Goal: Check status: Check status

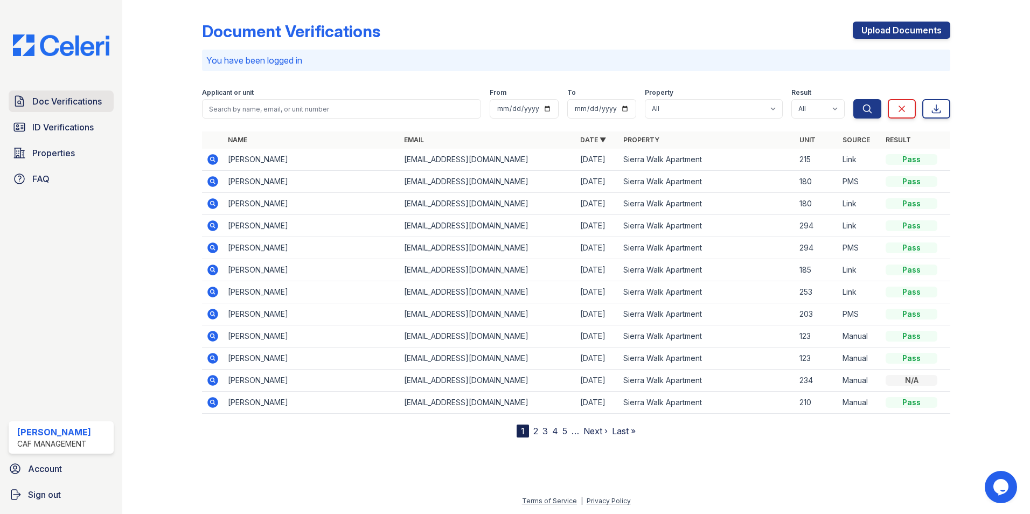
click at [84, 107] on span "Doc Verifications" at bounding box center [66, 101] width 69 height 13
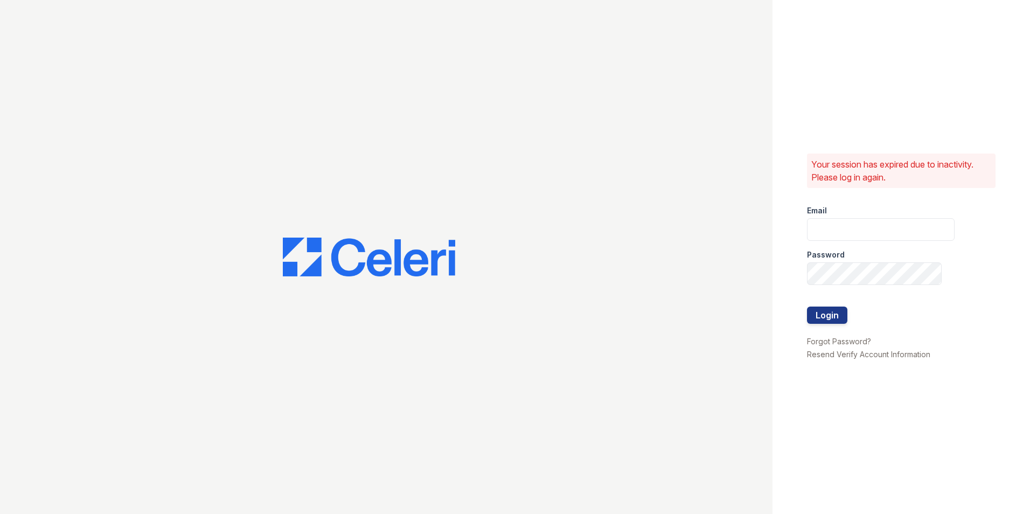
type input "[DOMAIN_NAME][EMAIL_ADDRESS][DOMAIN_NAME]"
click at [842, 318] on button "Login" at bounding box center [827, 315] width 40 height 17
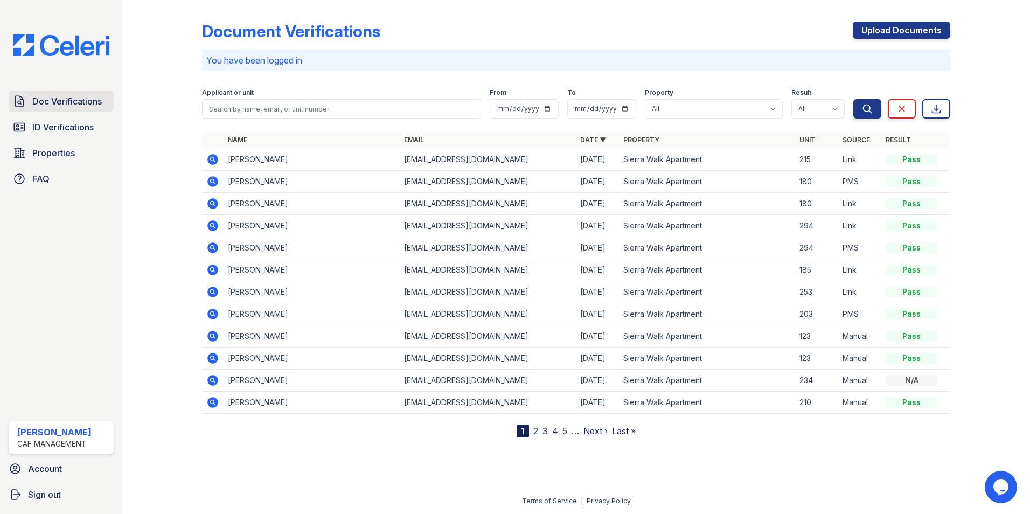
click at [41, 105] on span "Doc Verifications" at bounding box center [66, 101] width 69 height 13
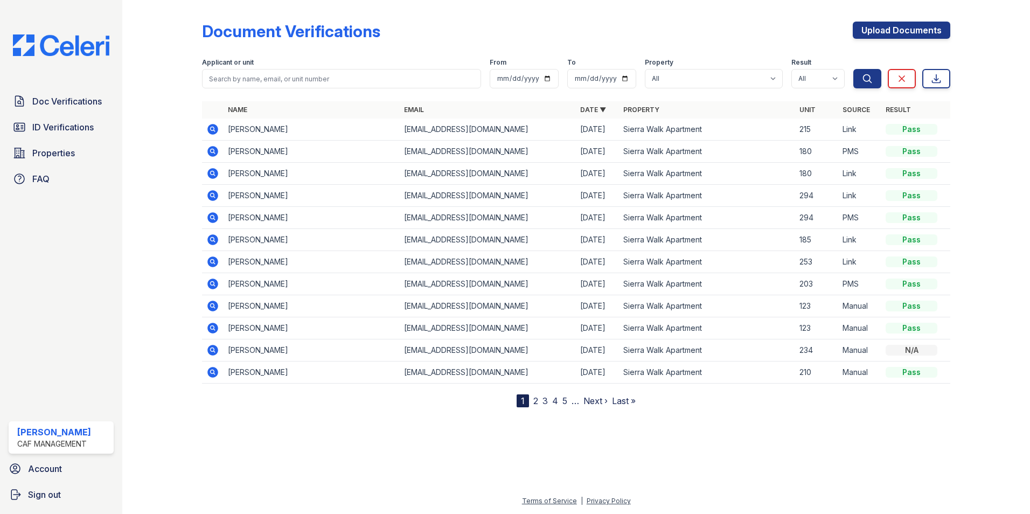
click at [218, 261] on icon at bounding box center [212, 261] width 11 height 11
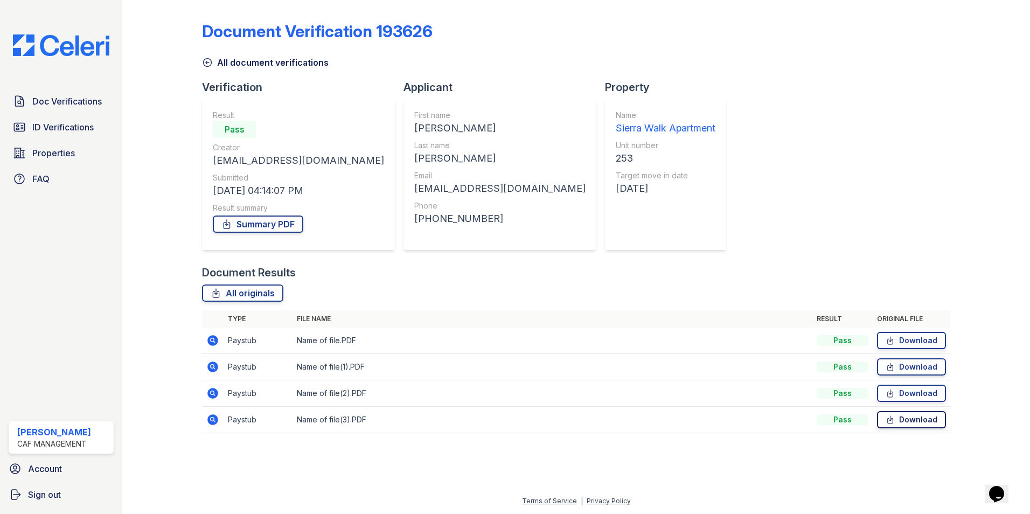
click at [887, 421] on icon at bounding box center [890, 419] width 9 height 11
click at [212, 415] on icon at bounding box center [212, 419] width 11 height 11
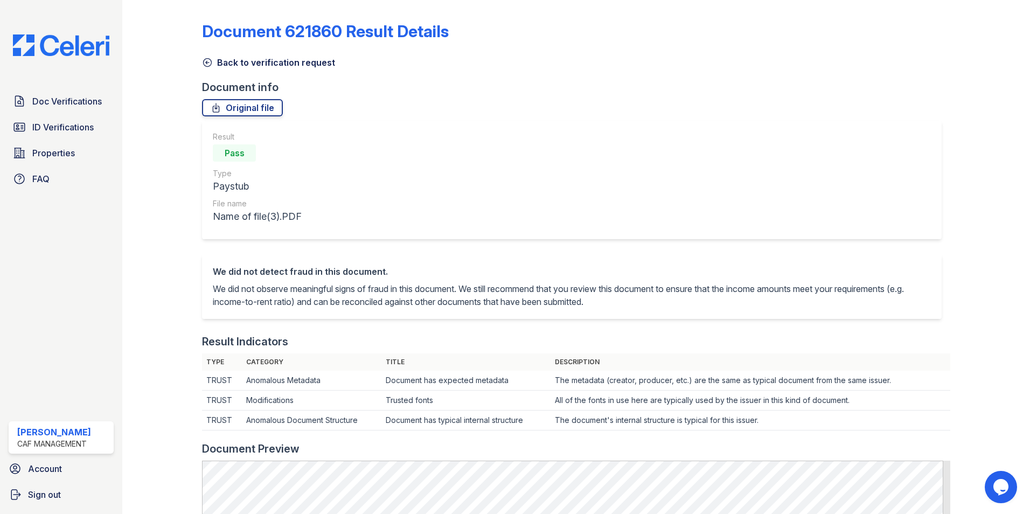
click at [206, 59] on icon at bounding box center [208, 63] width 8 height 8
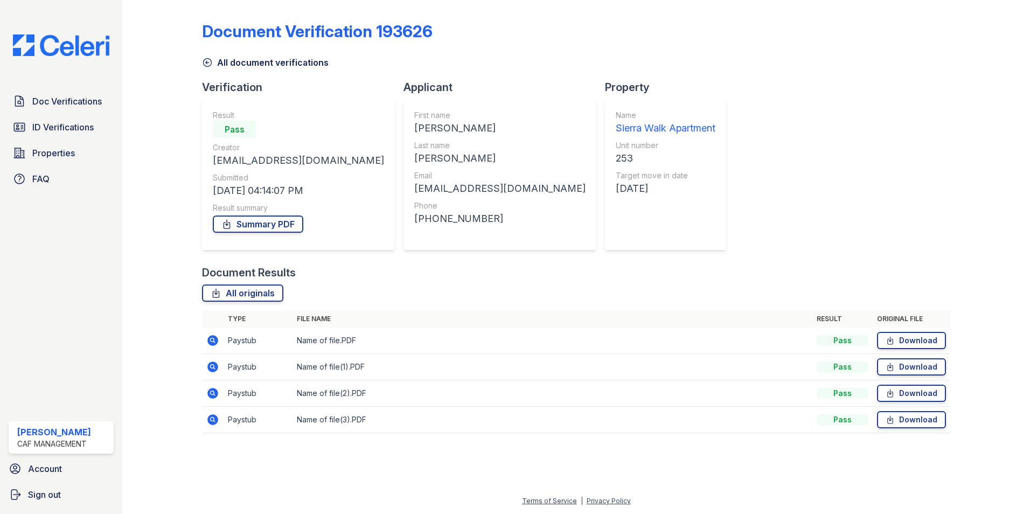
click at [212, 390] on icon at bounding box center [212, 393] width 11 height 11
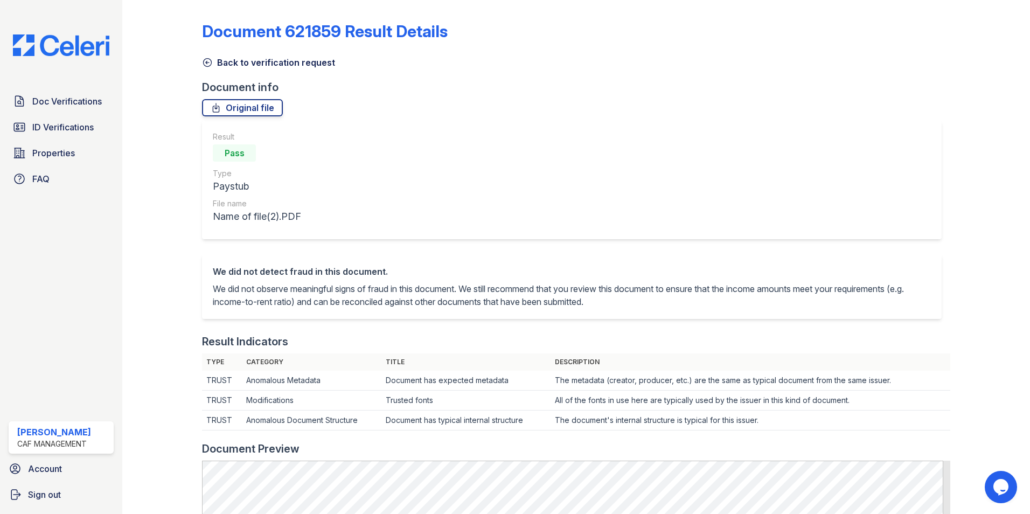
click at [211, 58] on icon at bounding box center [207, 62] width 11 height 11
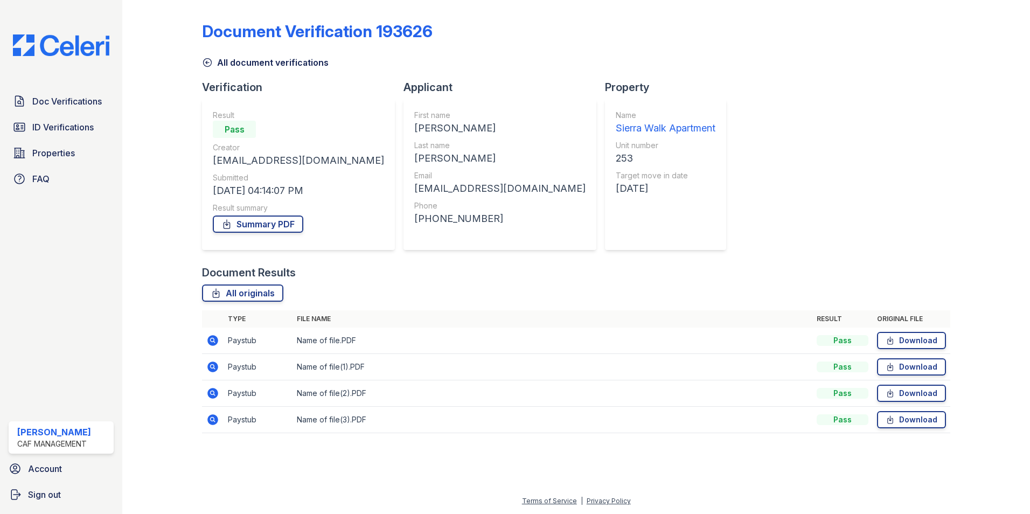
click at [211, 418] on icon at bounding box center [212, 419] width 13 height 13
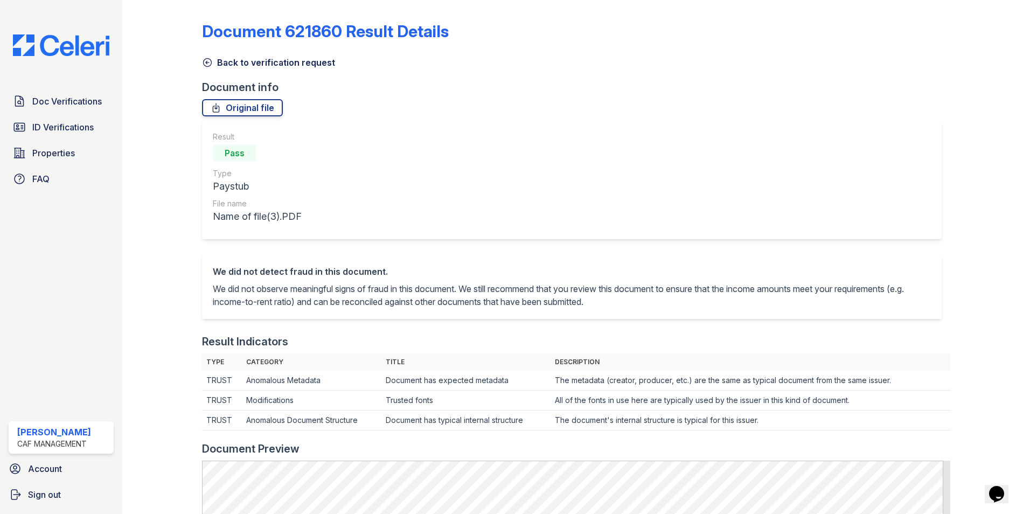
click at [203, 59] on icon at bounding box center [207, 62] width 11 height 11
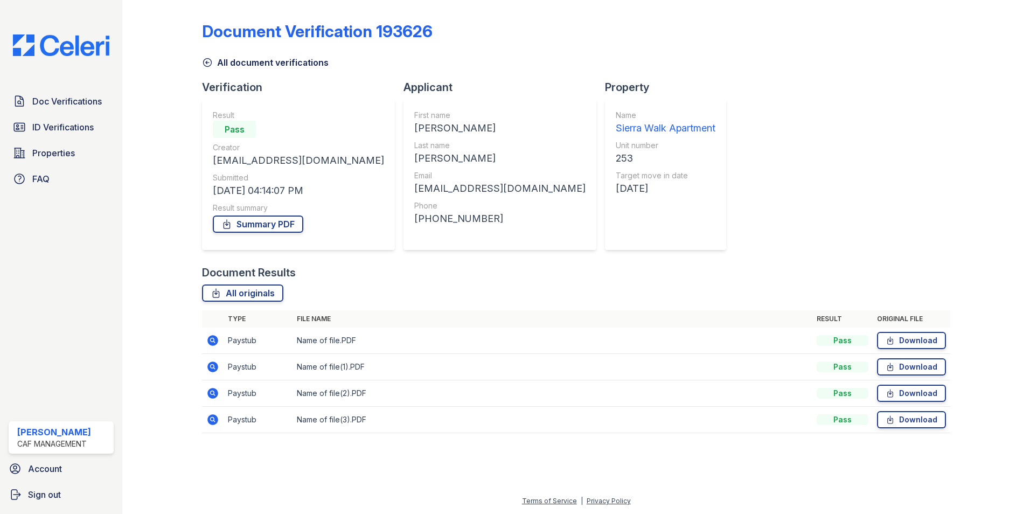
click at [211, 361] on icon at bounding box center [212, 366] width 13 height 13
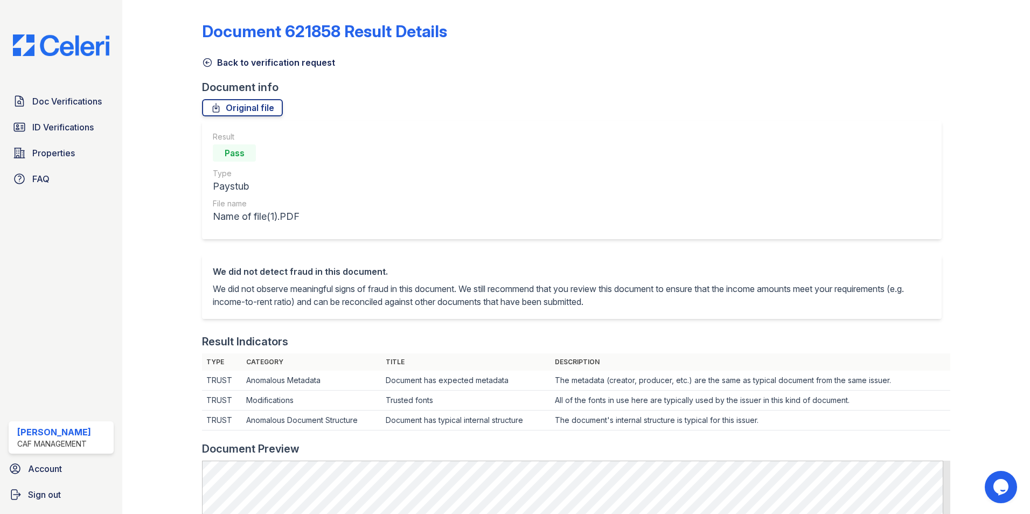
click at [203, 60] on icon at bounding box center [207, 62] width 11 height 11
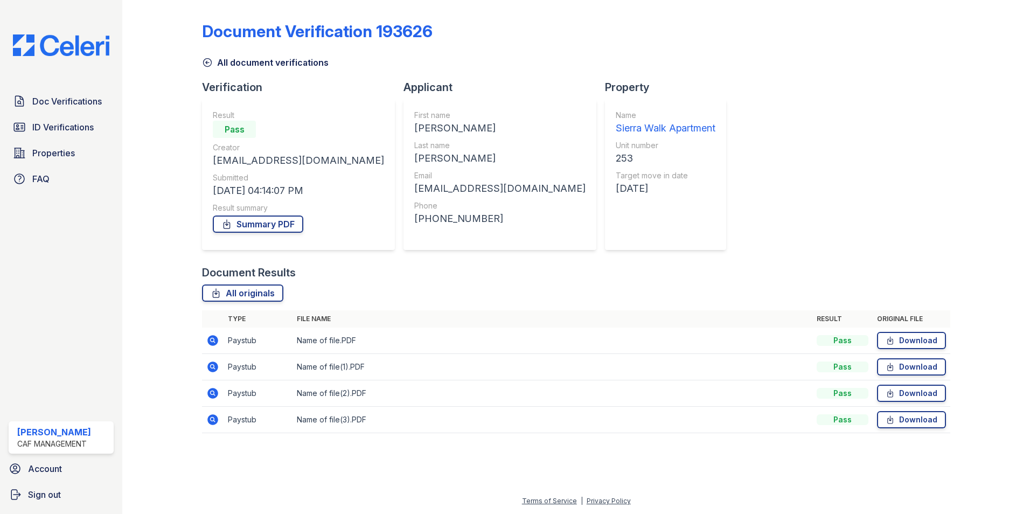
click at [214, 344] on icon at bounding box center [212, 340] width 11 height 11
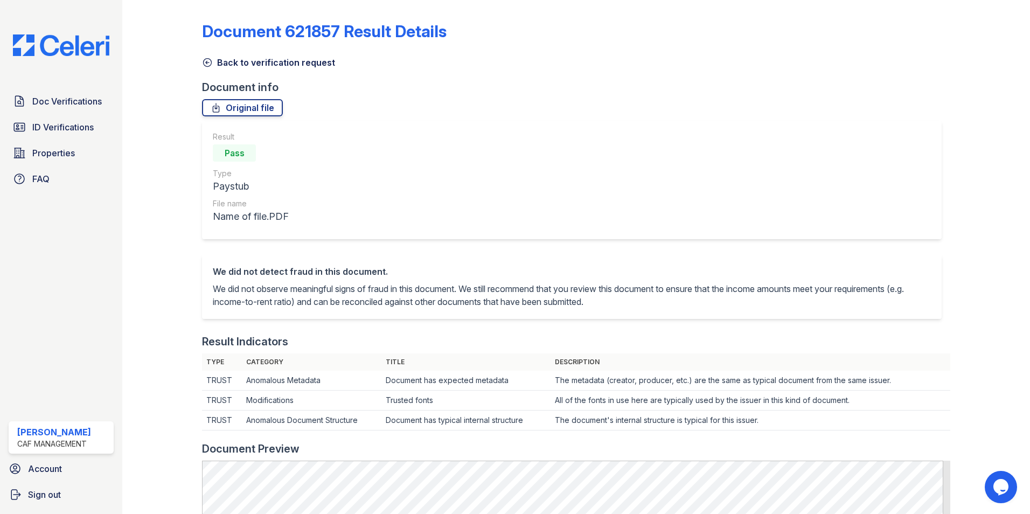
scroll to position [215, 0]
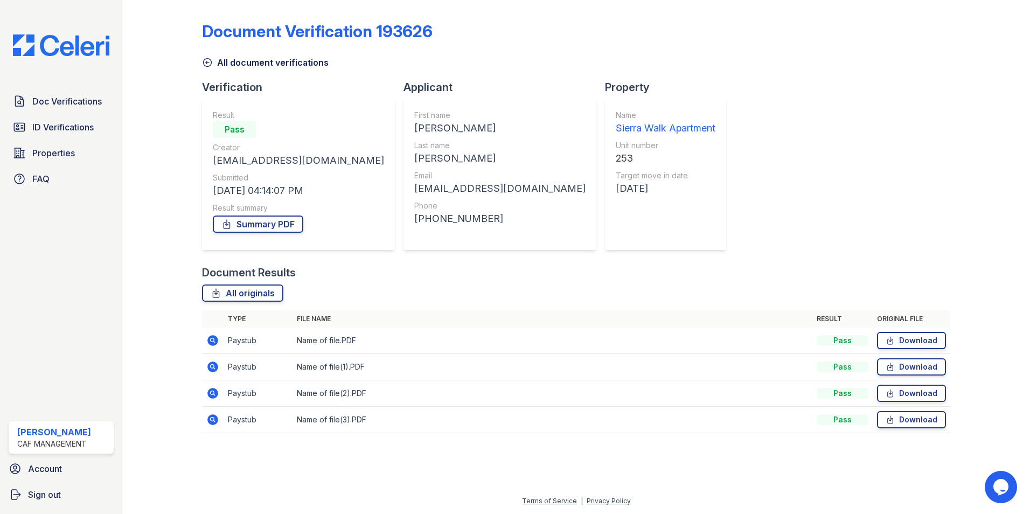
click at [210, 421] on icon at bounding box center [212, 419] width 11 height 11
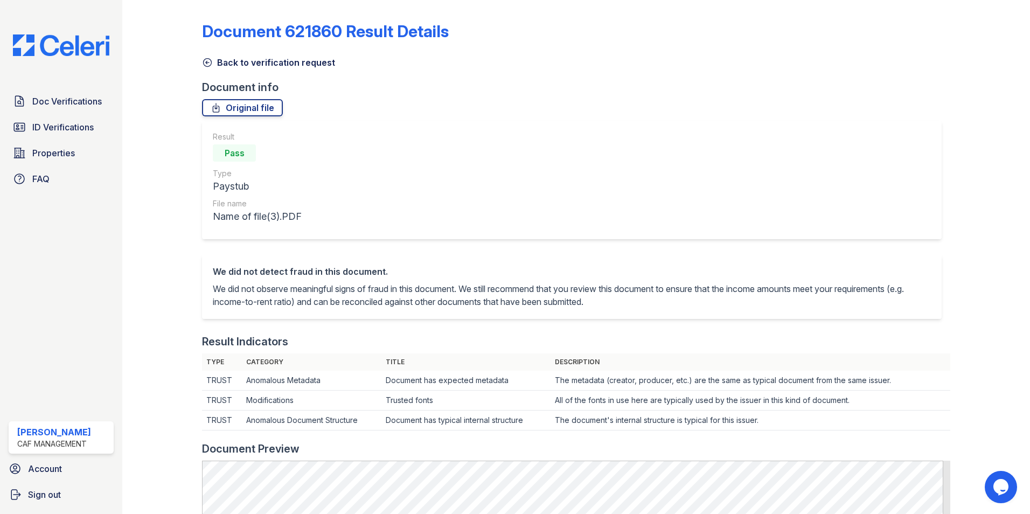
click at [205, 61] on icon at bounding box center [207, 62] width 11 height 11
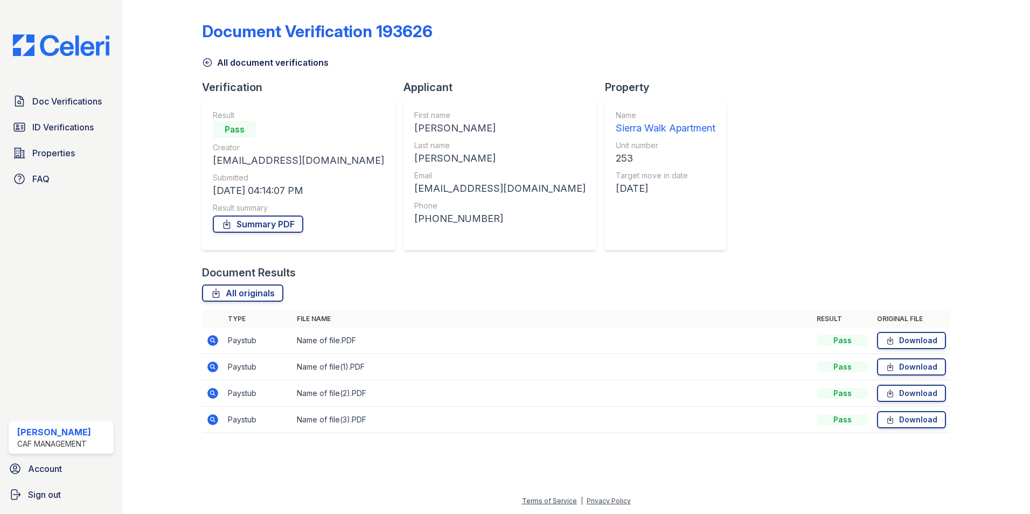
click at [215, 394] on icon at bounding box center [212, 393] width 11 height 11
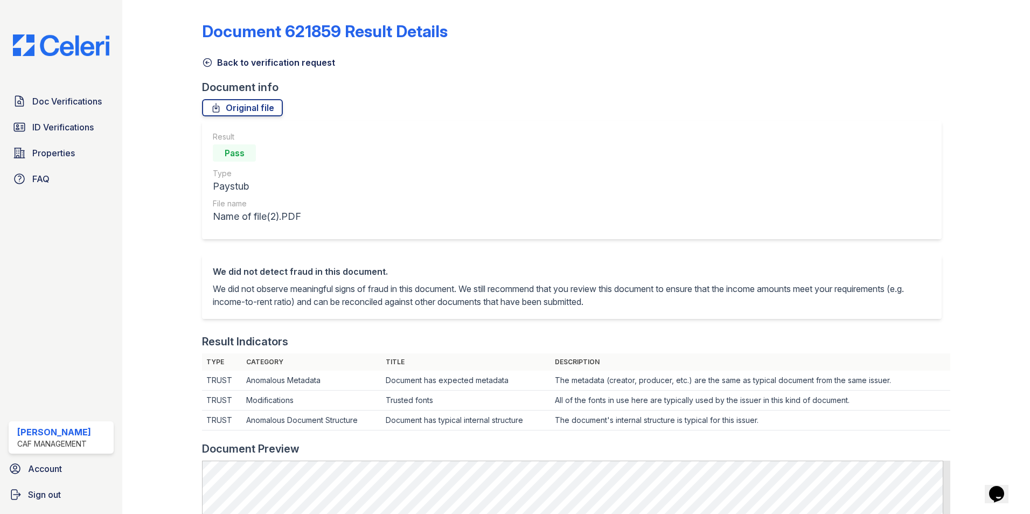
click at [204, 61] on icon at bounding box center [207, 62] width 11 height 11
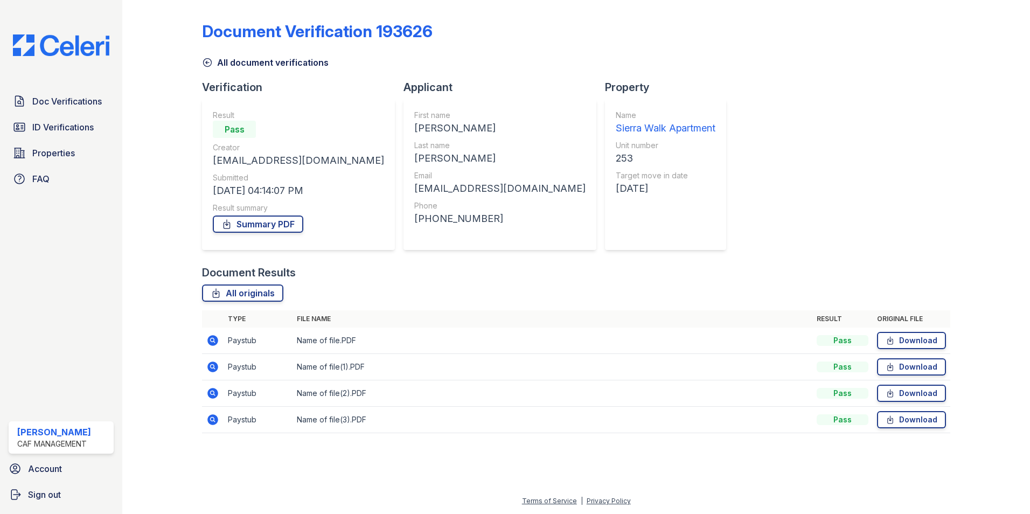
click at [212, 422] on icon at bounding box center [212, 419] width 11 height 11
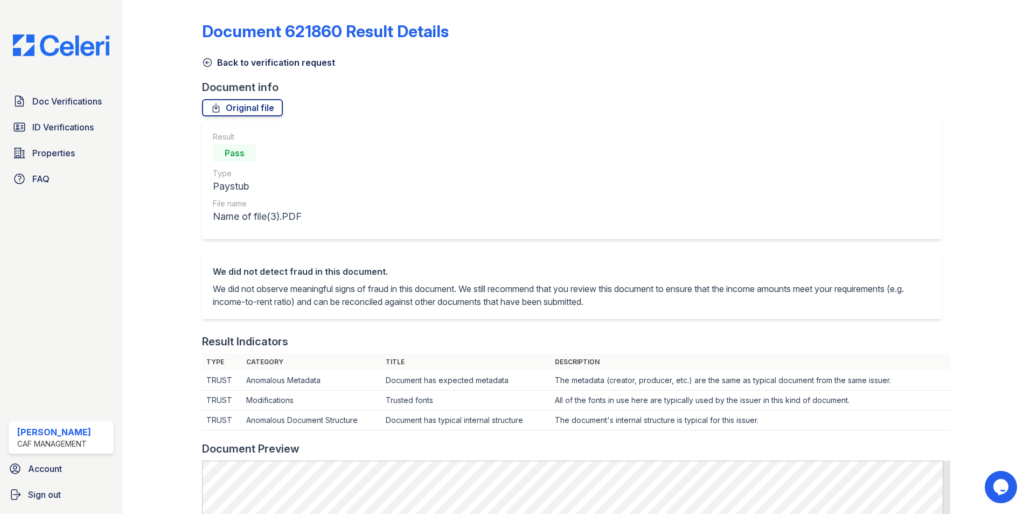
click at [203, 59] on icon at bounding box center [207, 62] width 11 height 11
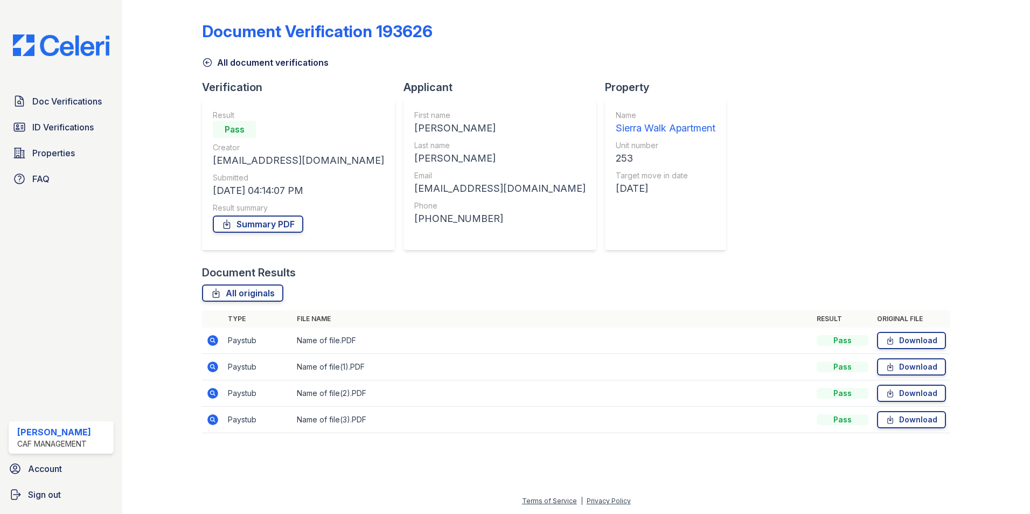
click at [213, 394] on icon at bounding box center [212, 393] width 13 height 13
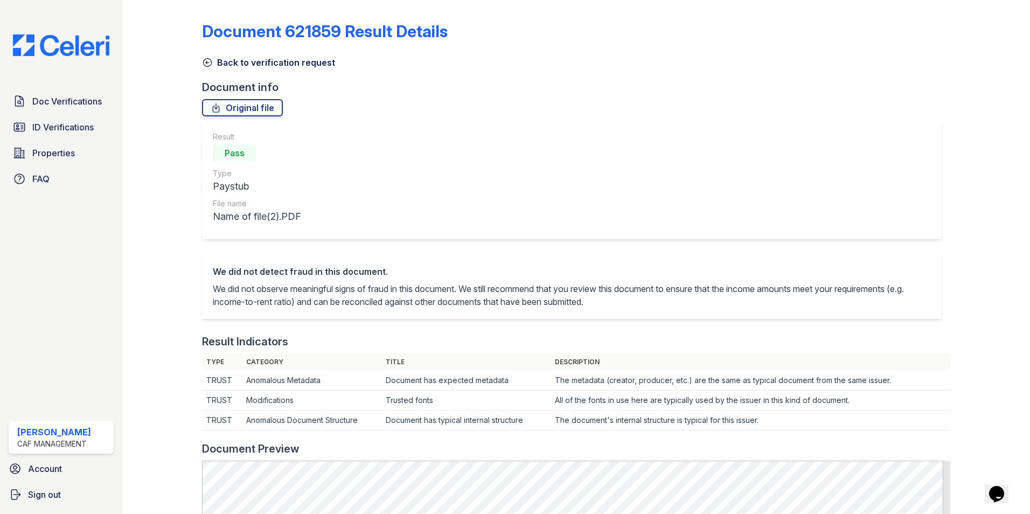
click at [203, 59] on icon at bounding box center [207, 62] width 11 height 11
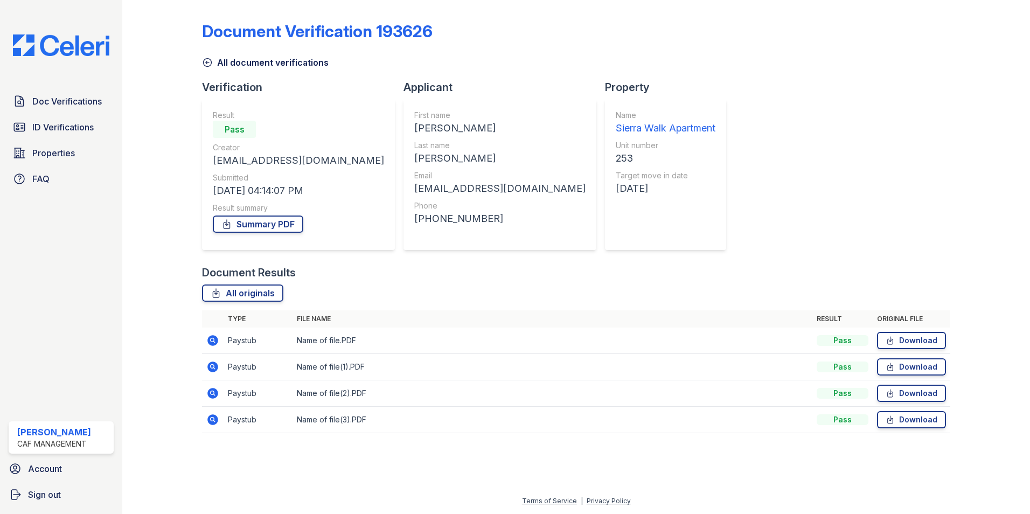
click at [211, 365] on icon at bounding box center [212, 366] width 13 height 13
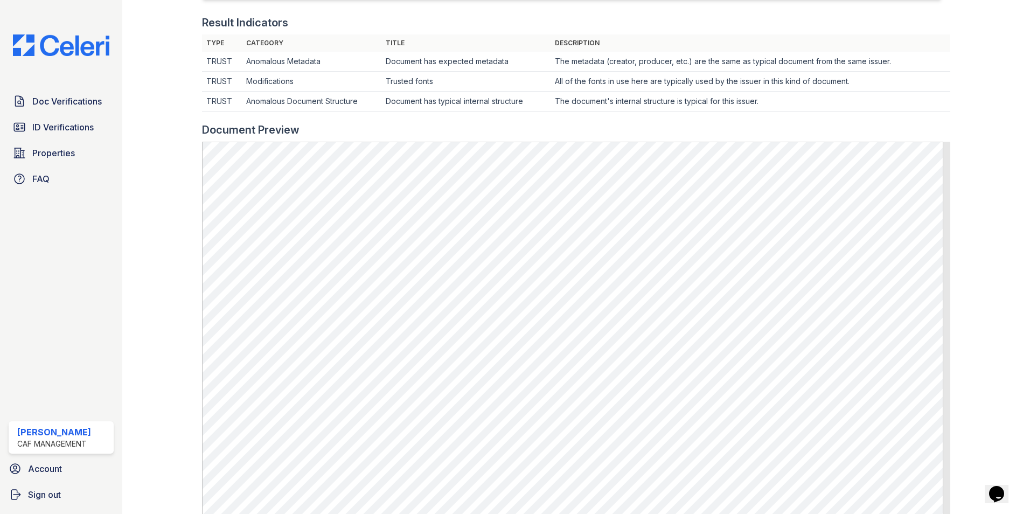
scroll to position [323, 0]
click at [53, 100] on span "Doc Verifications" at bounding box center [66, 101] width 69 height 13
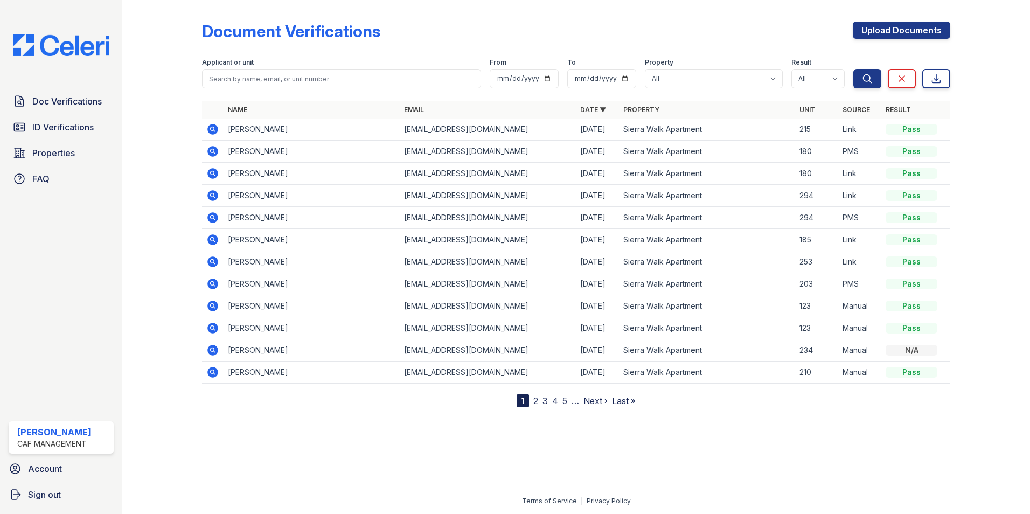
click at [213, 258] on icon at bounding box center [212, 261] width 11 height 11
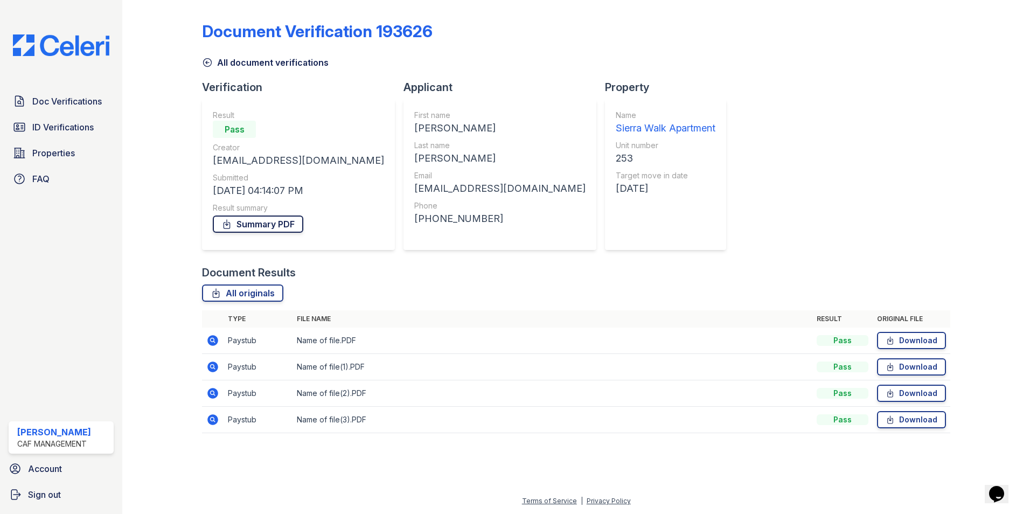
click at [255, 223] on link "Summary PDF" at bounding box center [258, 223] width 91 height 17
click at [51, 98] on span "Doc Verifications" at bounding box center [66, 101] width 69 height 13
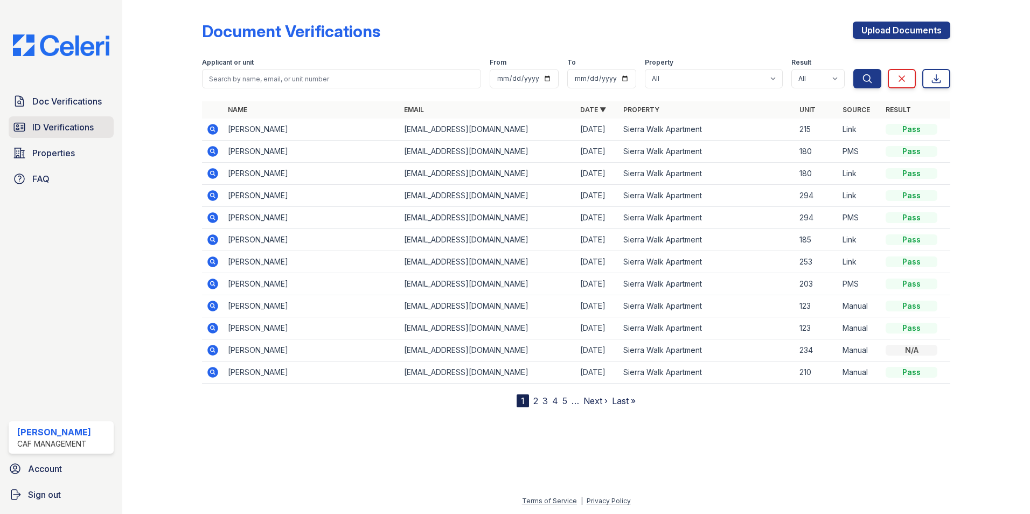
click at [84, 129] on span "ID Verifications" at bounding box center [62, 127] width 61 height 13
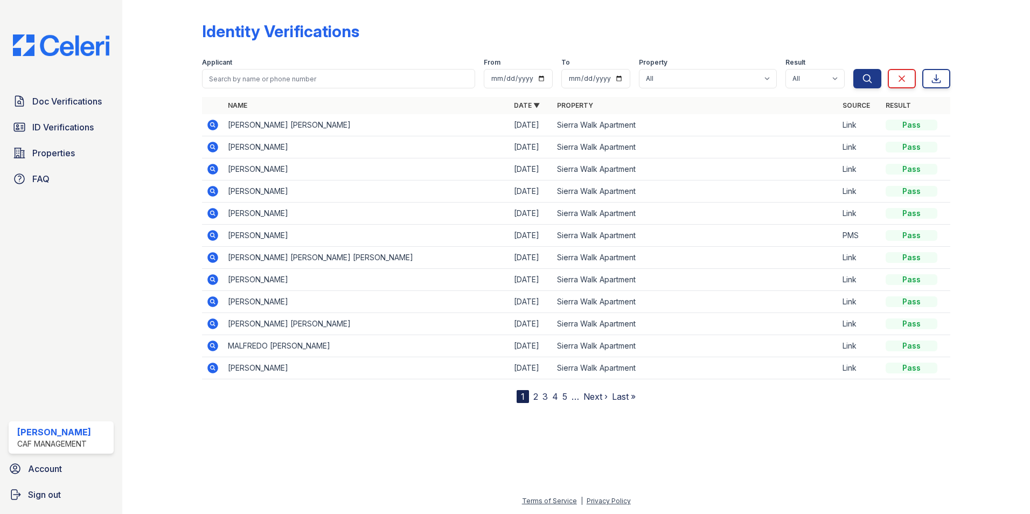
click at [211, 210] on icon at bounding box center [212, 213] width 11 height 11
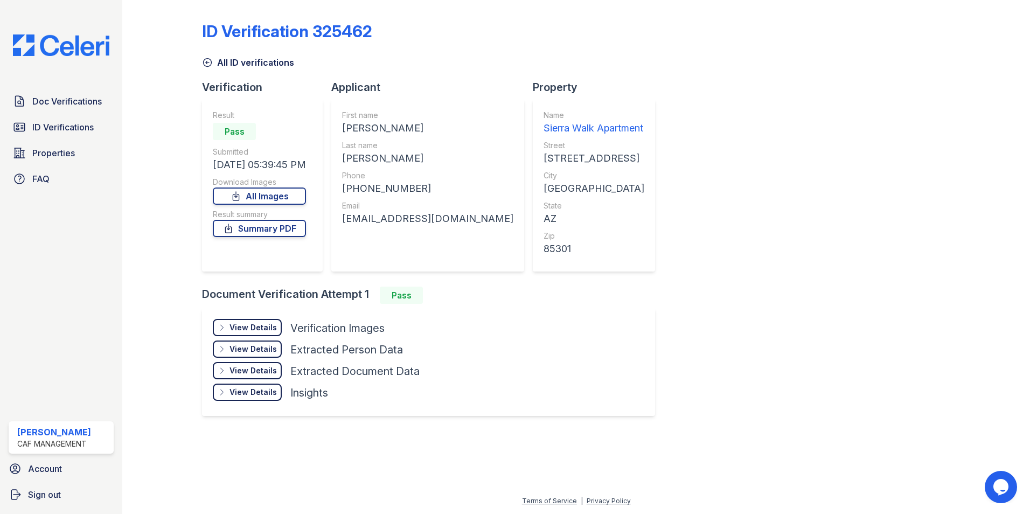
click at [247, 325] on div "View Details" at bounding box center [253, 327] width 47 height 11
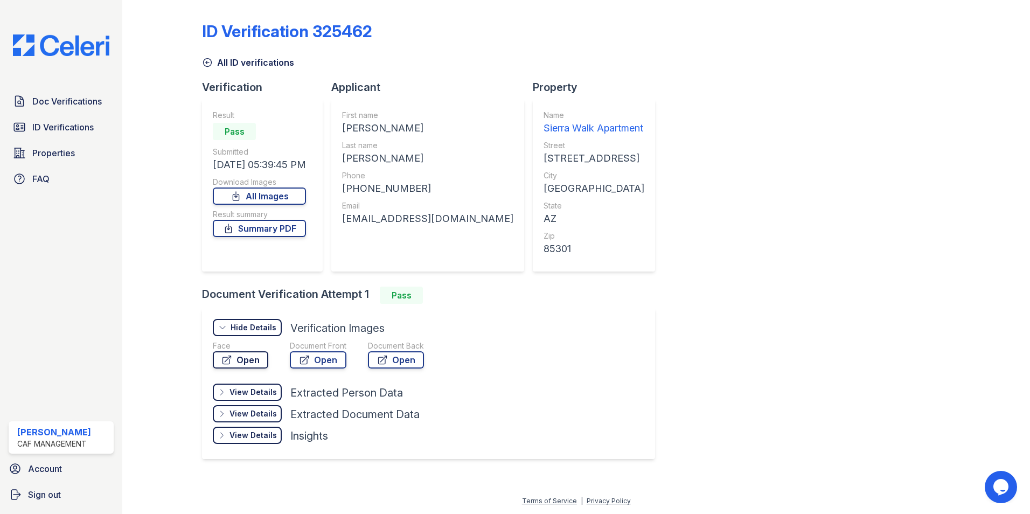
click at [248, 357] on link "Open" at bounding box center [240, 359] width 55 height 17
click at [324, 356] on link "Open" at bounding box center [318, 359] width 57 height 17
click at [273, 193] on link "All Images" at bounding box center [259, 195] width 93 height 17
